Goal: Task Accomplishment & Management: Manage account settings

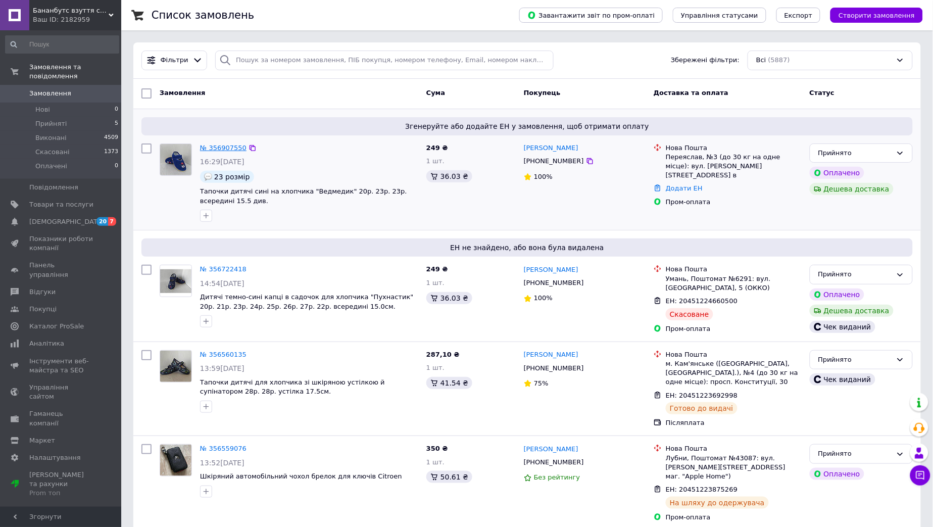
click at [222, 145] on link "№ 356907550" at bounding box center [223, 148] width 46 height 8
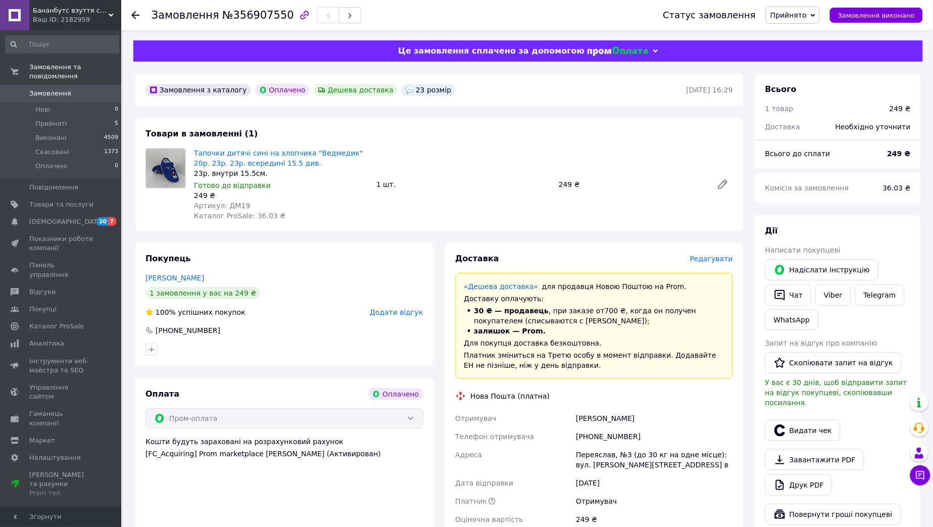
click at [807, 19] on span "Прийнято" at bounding box center [788, 15] width 36 height 8
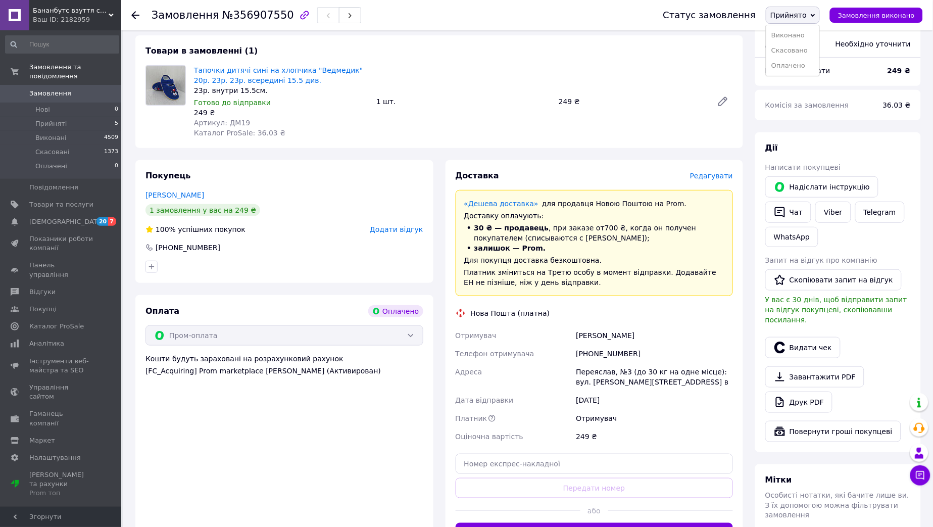
scroll to position [112, 0]
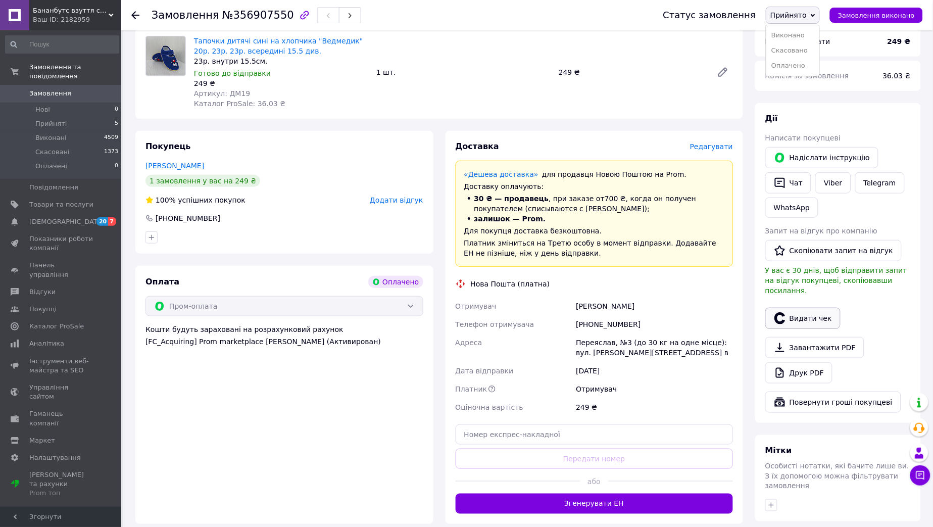
click at [806, 308] on button "Видати чек" at bounding box center [802, 318] width 75 height 21
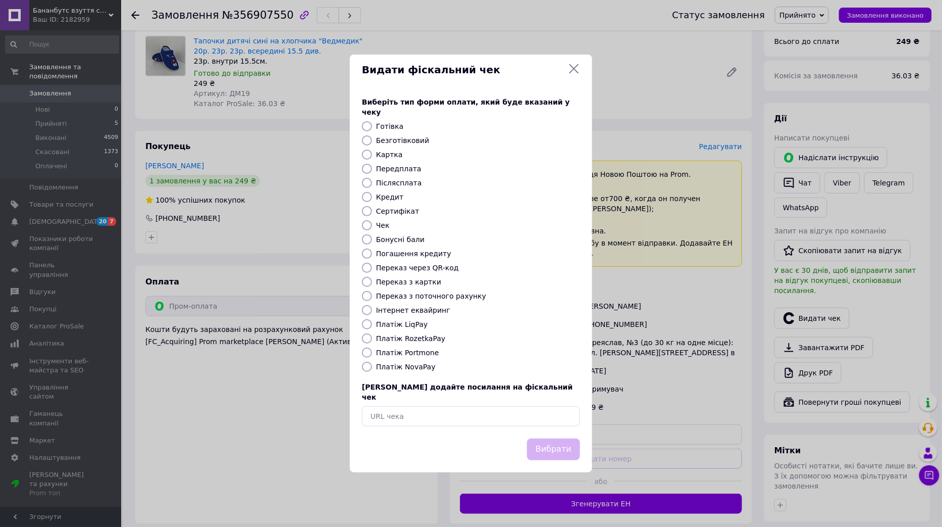
click at [367, 337] on input "Платіж RozetkaPay" at bounding box center [367, 338] width 10 height 10
radio input "true"
click at [563, 438] on button "Вибрати" at bounding box center [553, 449] width 53 height 22
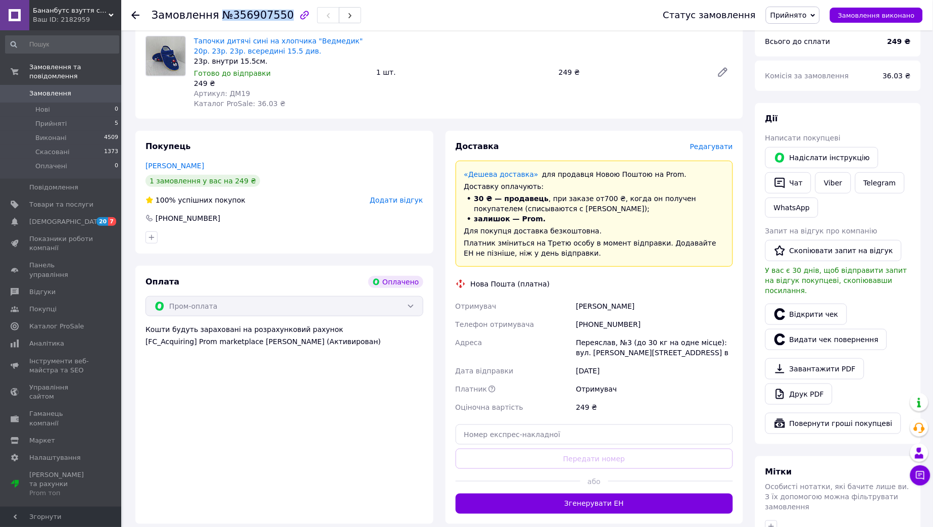
drag, startPoint x: 214, startPoint y: 16, endPoint x: 276, endPoint y: 17, distance: 62.1
click at [276, 17] on span "№356907550" at bounding box center [258, 15] width 72 height 12
copy span "№356907550"
click at [824, 184] on link "Viber" at bounding box center [832, 182] width 35 height 21
click at [831, 183] on link "Viber" at bounding box center [832, 182] width 35 height 21
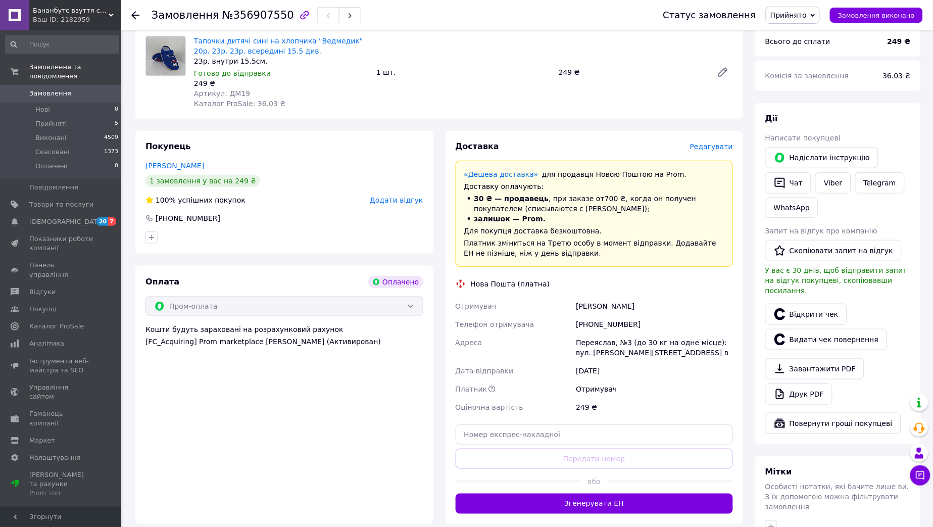
click at [709, 148] on span "Редагувати" at bounding box center [711, 146] width 43 height 8
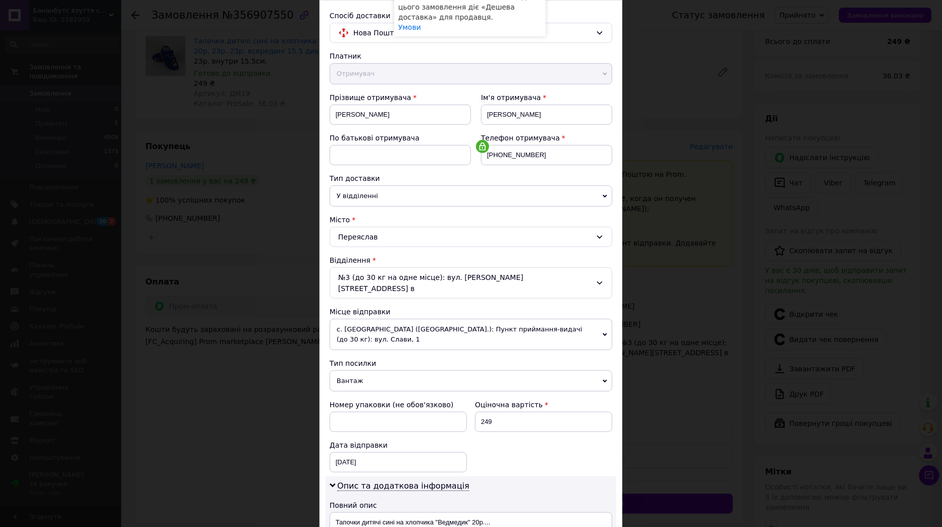
scroll to position [168, 0]
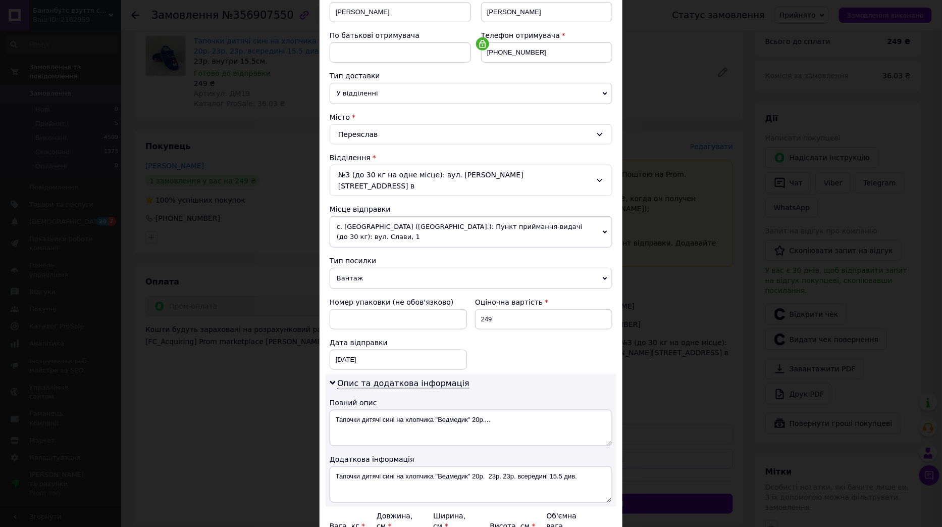
click at [483, 216] on span "с. [GEOGRAPHIC_DATA] ([GEOGRAPHIC_DATA].): Пункт приймання-видачі (до 30 кг): в…" at bounding box center [471, 231] width 283 height 31
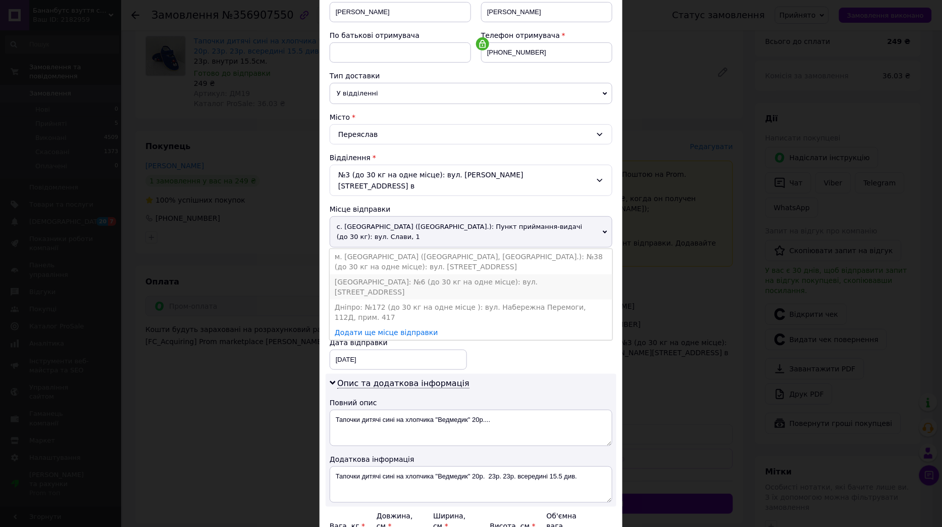
click at [358, 274] on li "[GEOGRAPHIC_DATA]: №6 (до 30 кг на одне місце): вул. [STREET_ADDRESS]" at bounding box center [471, 286] width 283 height 25
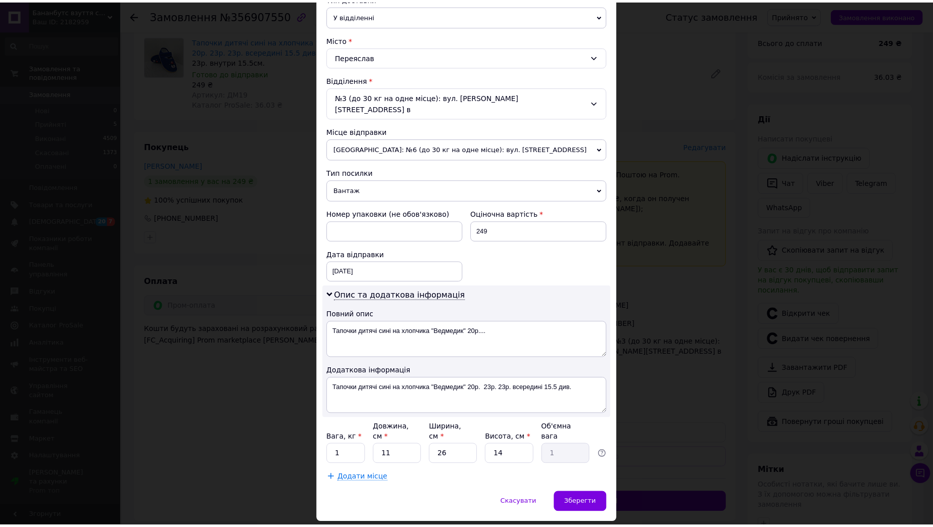
scroll to position [258, 0]
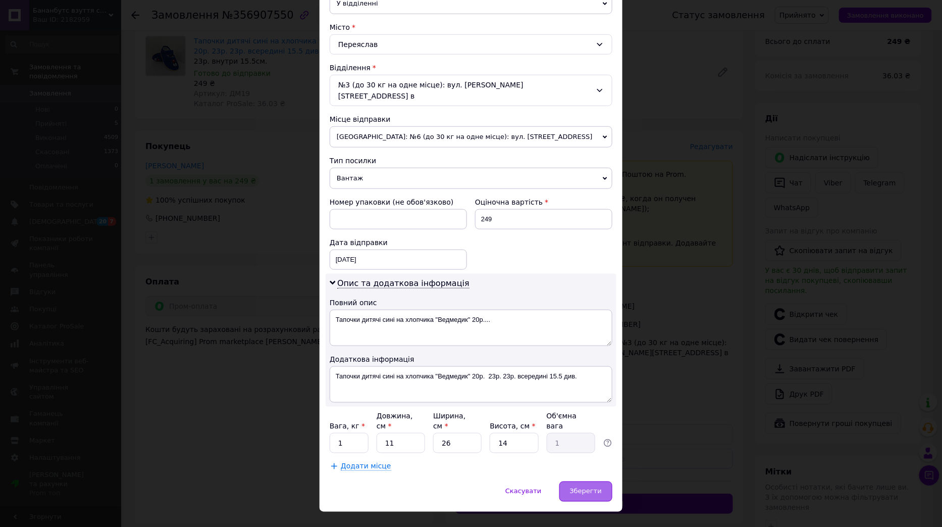
click at [581, 487] on span "Зберегти" at bounding box center [586, 491] width 32 height 8
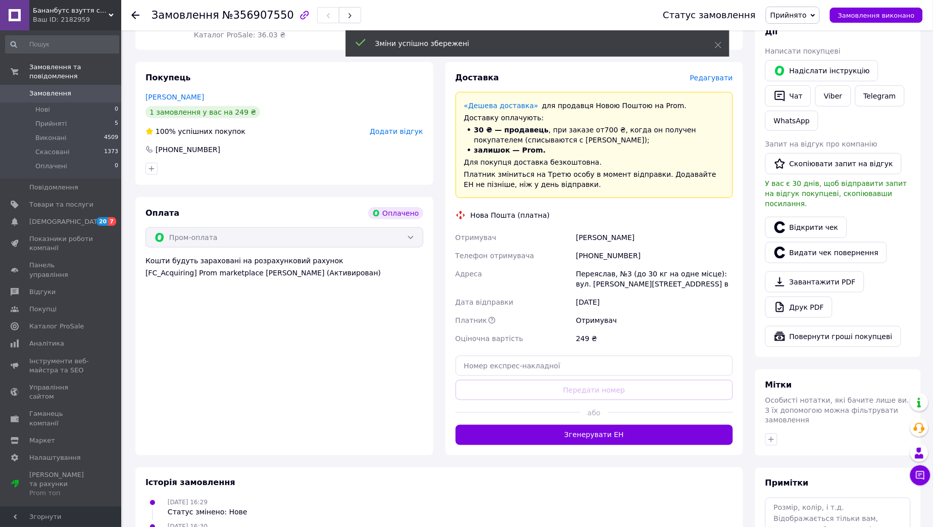
scroll to position [280, 0]
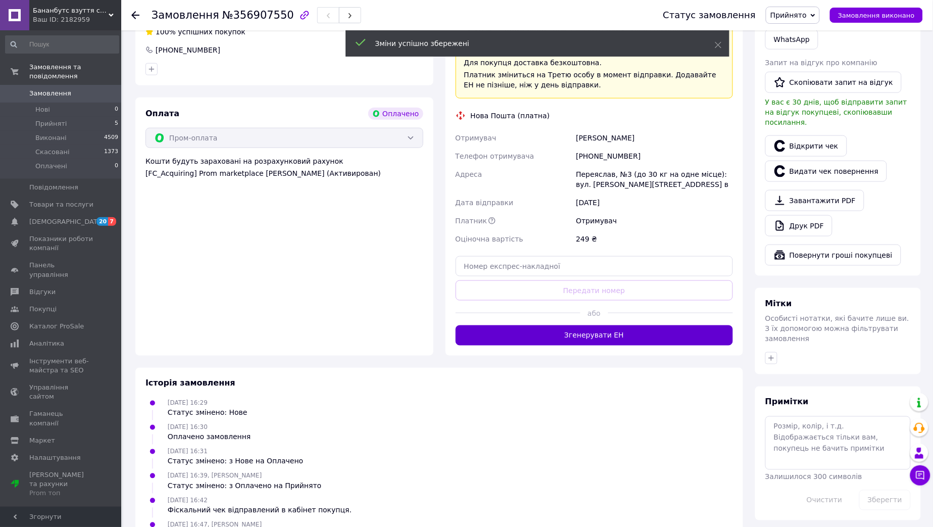
click at [588, 335] on button "Згенерувати ЕН" at bounding box center [595, 335] width 278 height 20
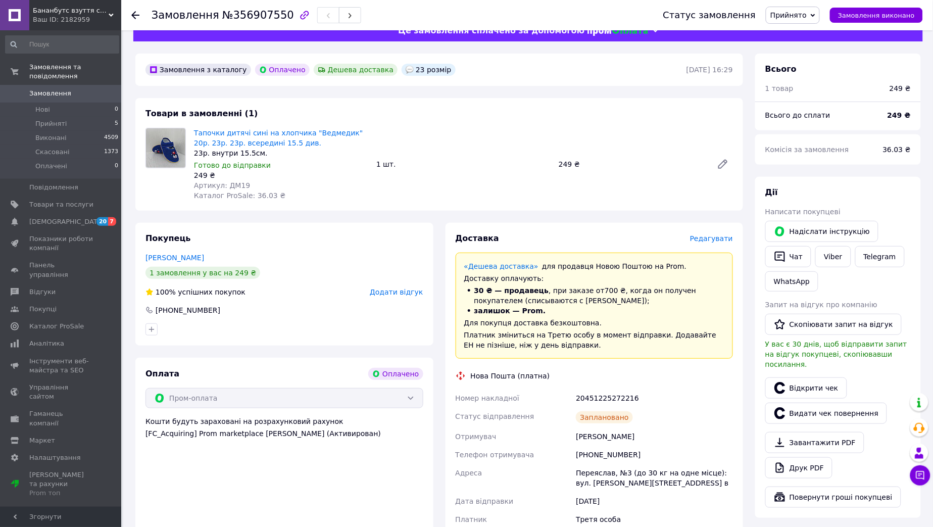
scroll to position [0, 0]
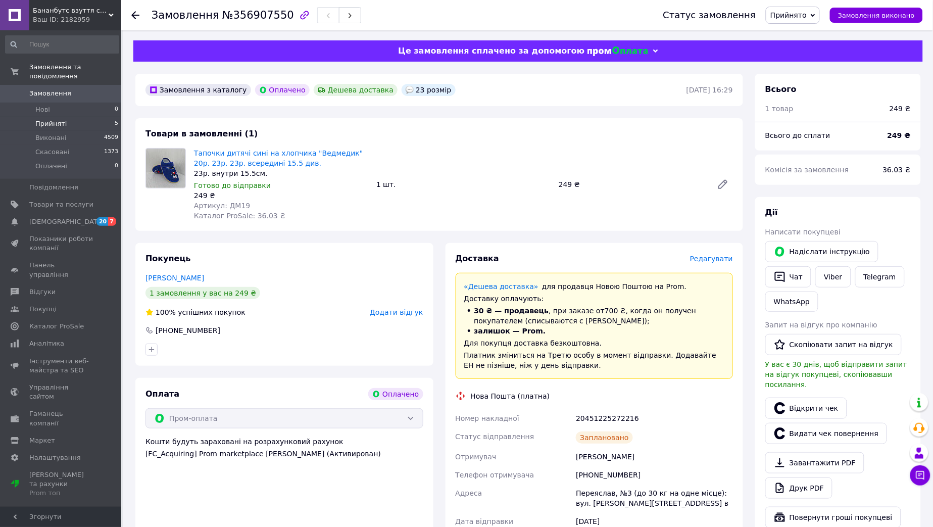
click at [41, 119] on span "Прийняті" at bounding box center [50, 123] width 31 height 9
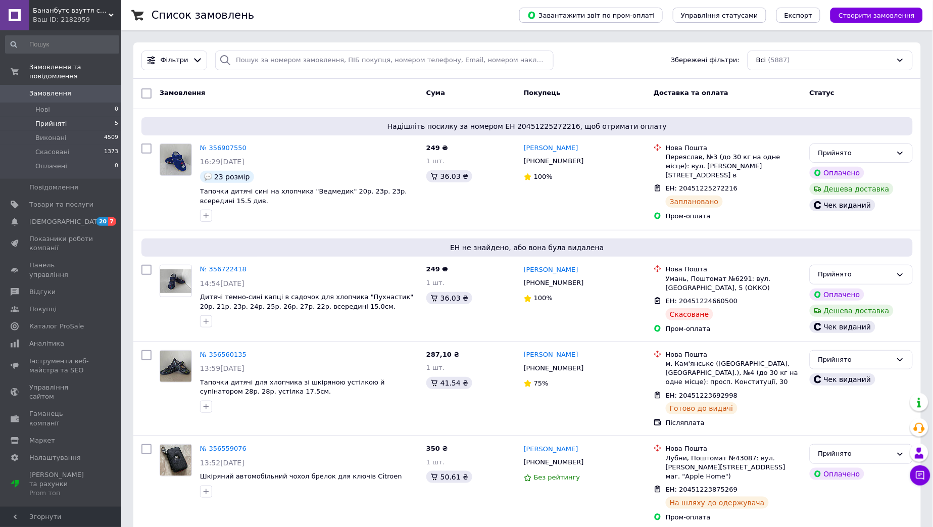
scroll to position [112, 0]
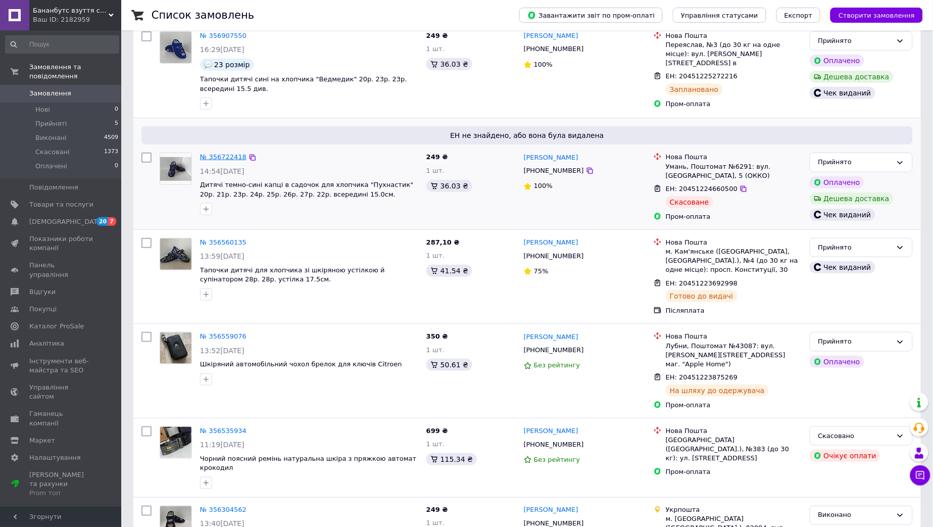
click at [215, 158] on link "№ 356722418" at bounding box center [223, 157] width 46 height 8
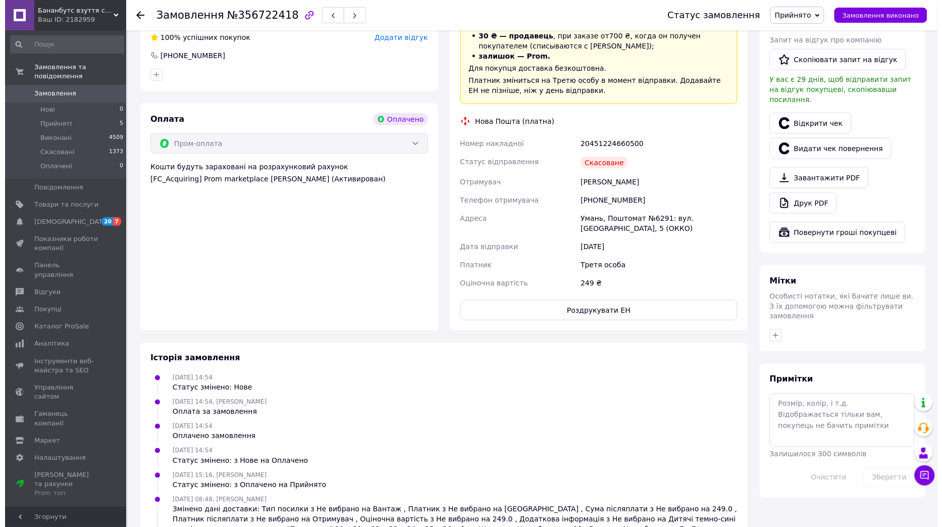
scroll to position [173, 0]
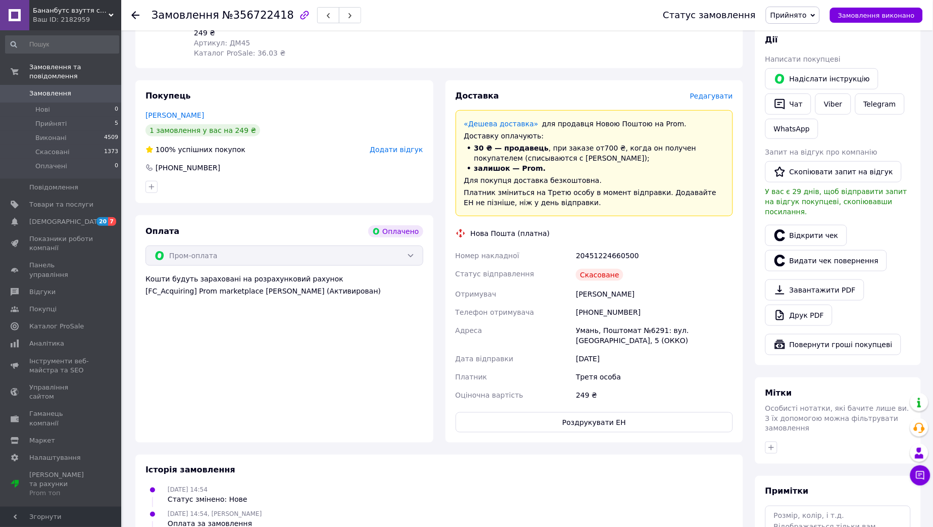
click at [723, 96] on span "Редагувати" at bounding box center [711, 96] width 43 height 8
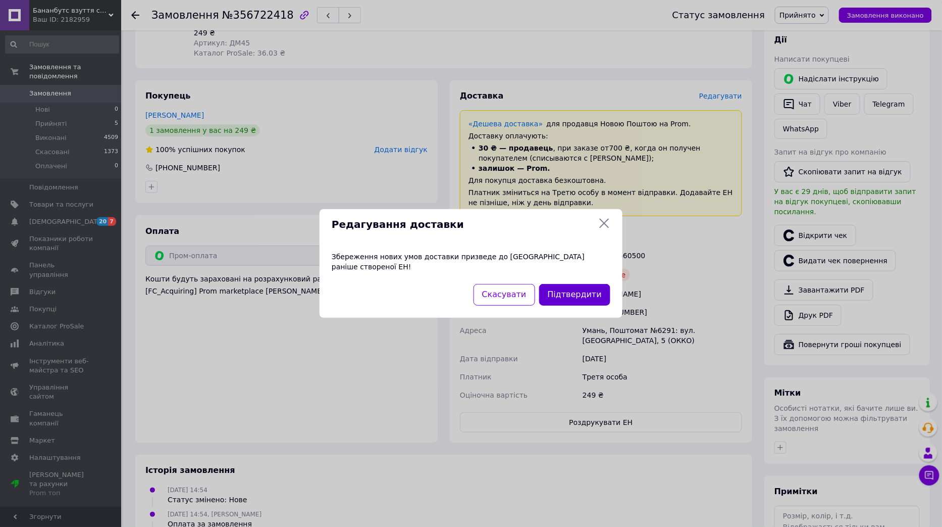
click at [584, 291] on button "Підтвердити" at bounding box center [574, 295] width 71 height 22
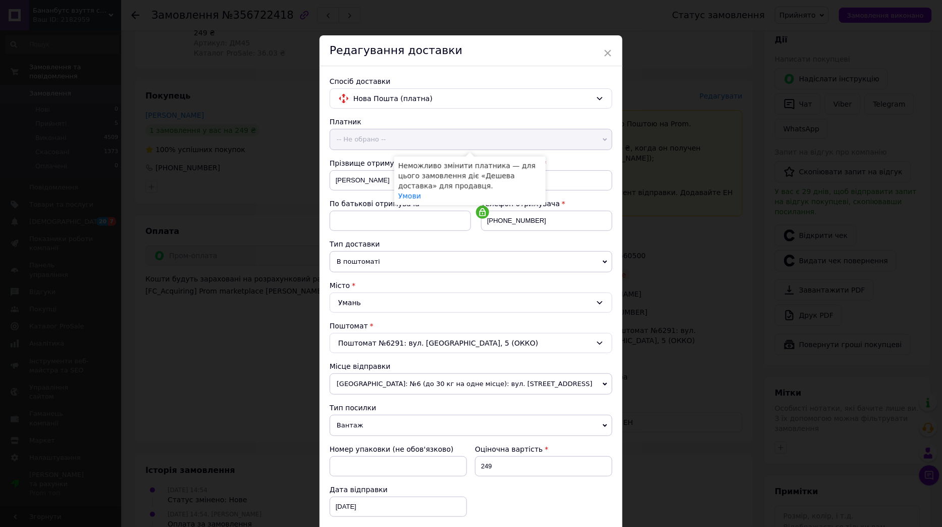
click at [584, 136] on span "-- Не обрано --" at bounding box center [471, 139] width 283 height 21
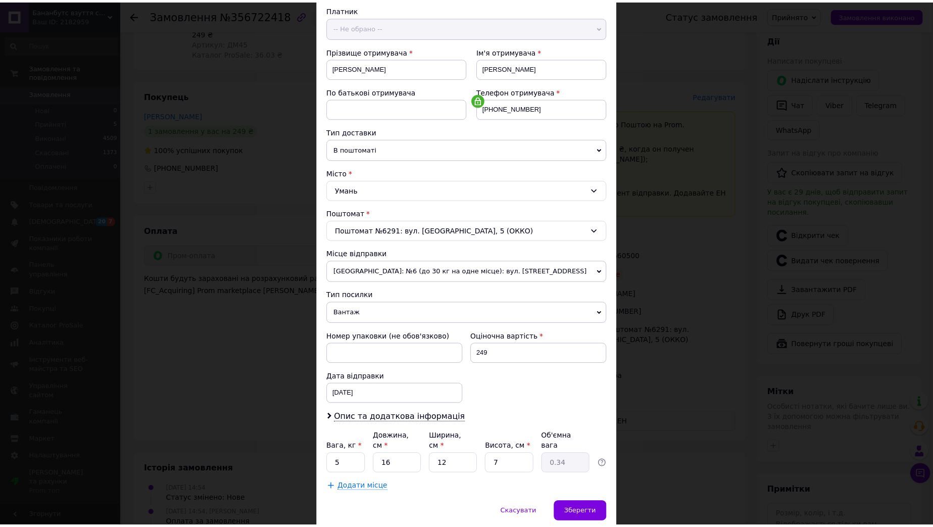
scroll to position [144, 0]
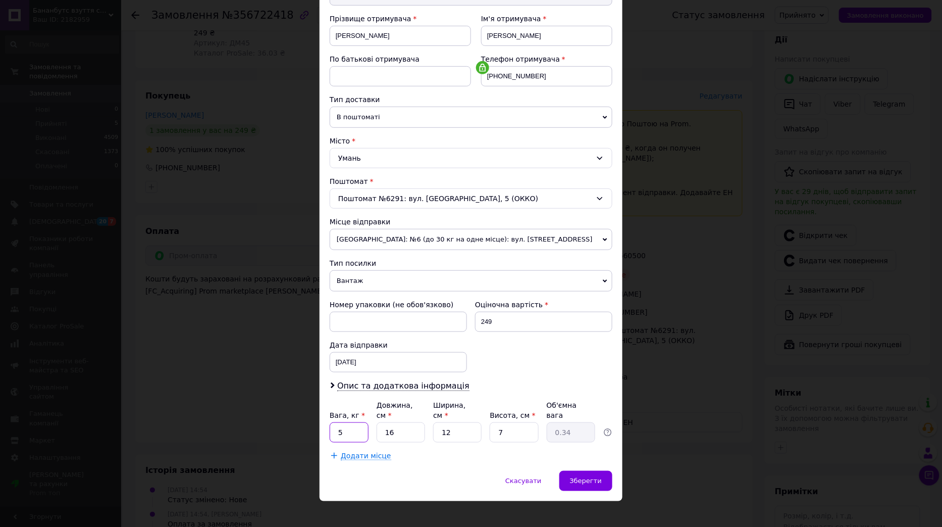
click at [335, 427] on input "5" at bounding box center [349, 432] width 39 height 20
type input "0"
click at [344, 423] on input "05" at bounding box center [349, 432] width 39 height 20
click at [343, 423] on input "05" at bounding box center [349, 432] width 39 height 20
click at [340, 423] on input "05" at bounding box center [349, 432] width 39 height 20
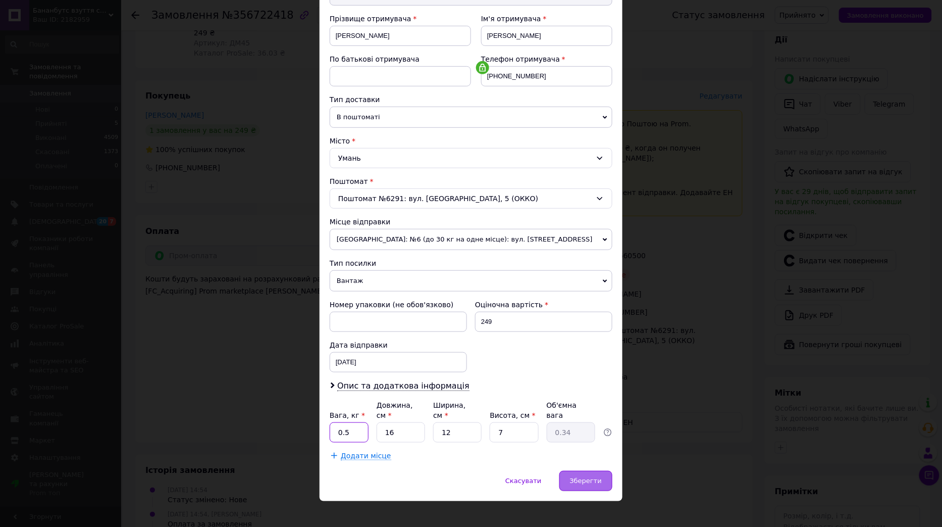
type input "0.5"
click at [585, 477] on span "Зберегти" at bounding box center [586, 481] width 32 height 8
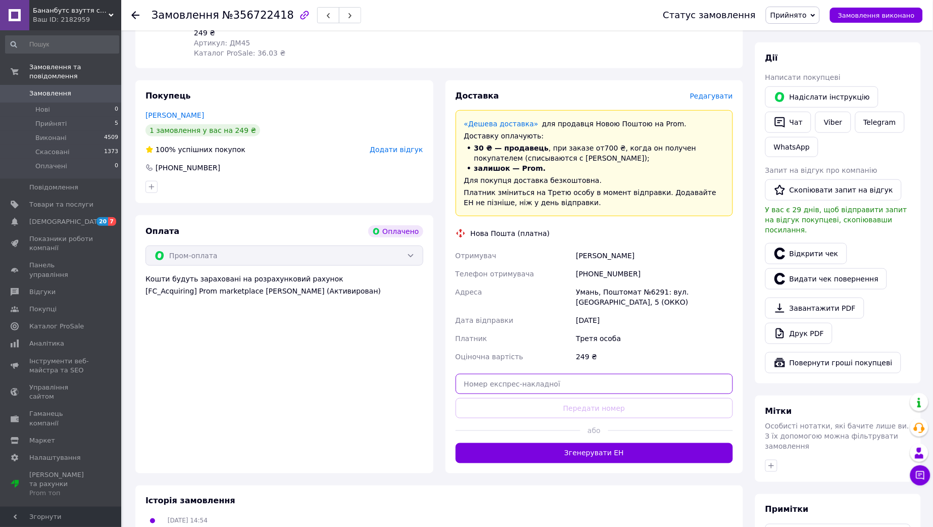
click at [495, 385] on input "text" at bounding box center [595, 384] width 278 height 20
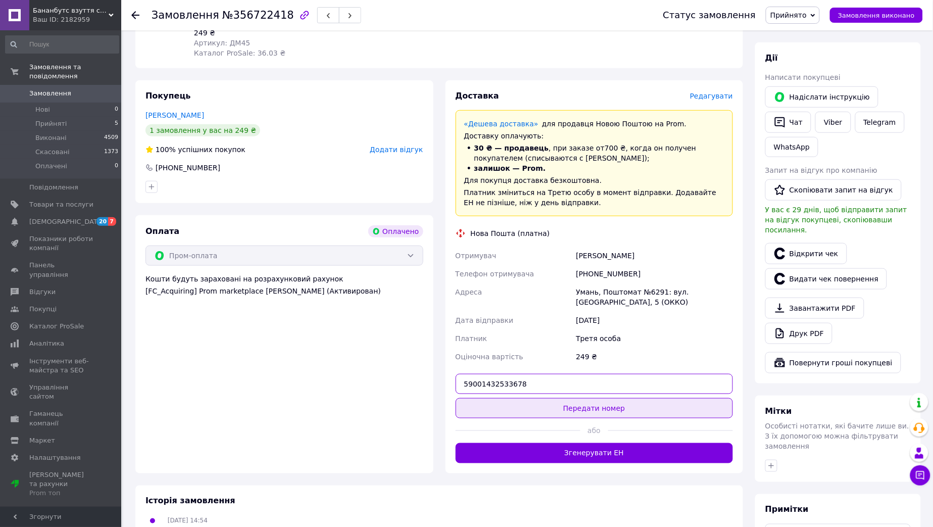
type input "59001432533678"
click at [593, 412] on button "Передати номер" at bounding box center [595, 408] width 278 height 20
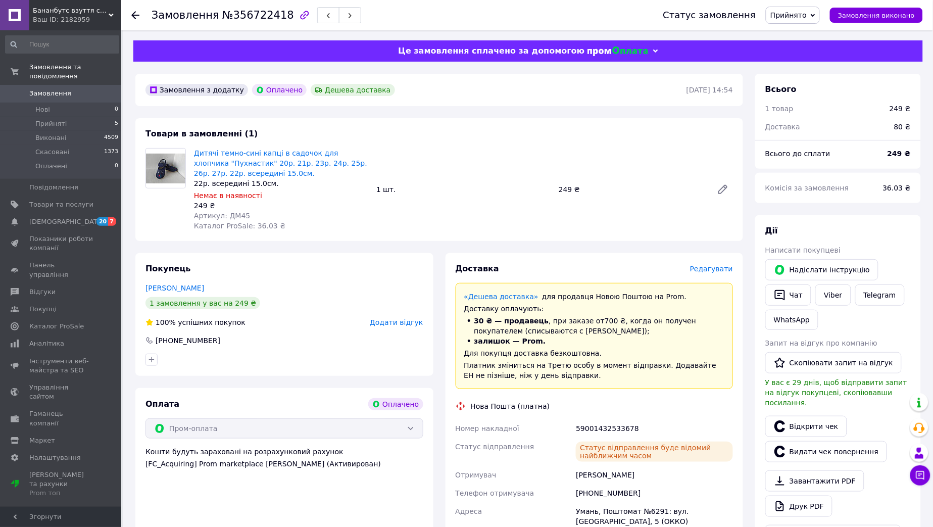
scroll to position [112, 0]
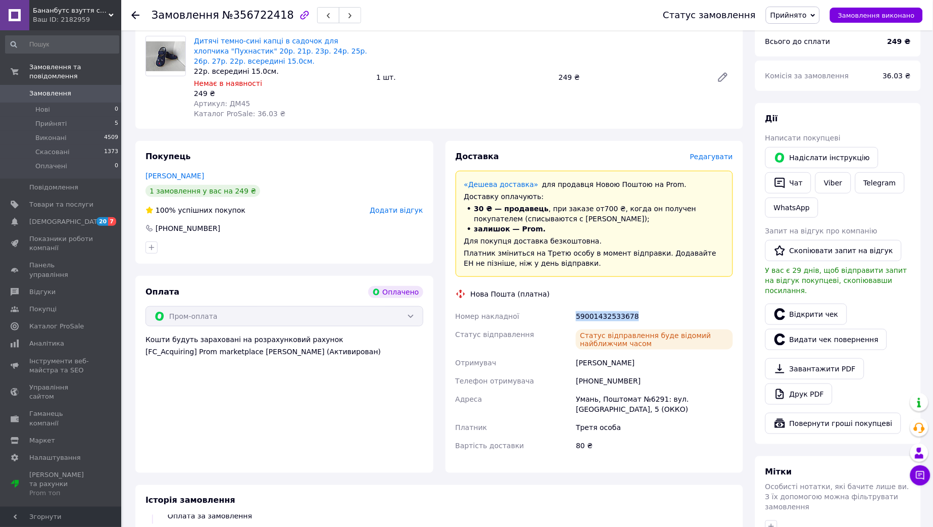
drag, startPoint x: 574, startPoint y: 316, endPoint x: 645, endPoint y: 315, distance: 70.7
click at [645, 315] on div "59001432533678" at bounding box center [654, 316] width 161 height 18
copy div "59001432533678"
